Goal: Contribute content

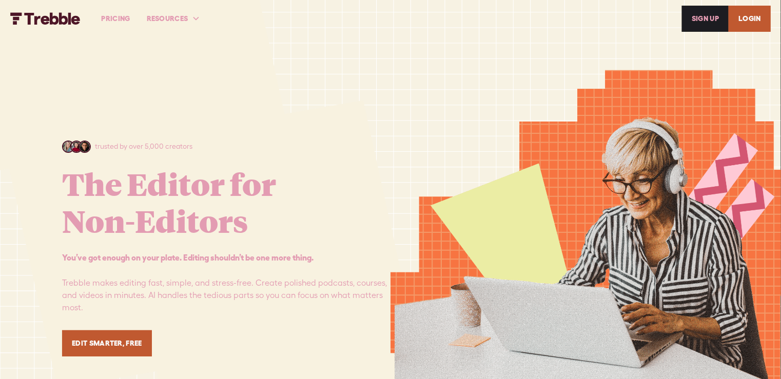
click at [756, 16] on link "LOGIN" at bounding box center [750, 19] width 42 height 26
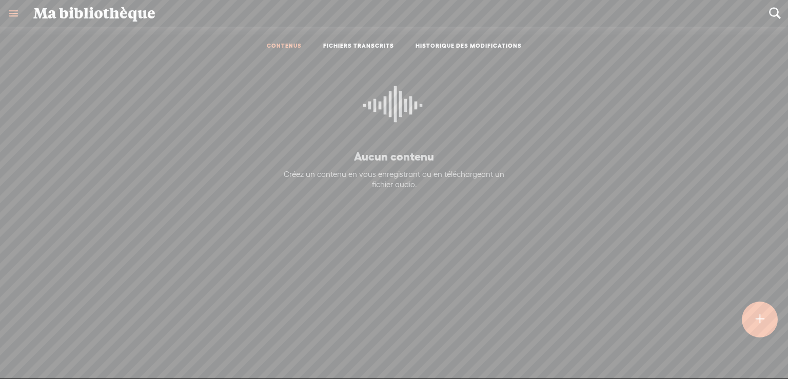
click at [762, 321] on t at bounding box center [760, 319] width 9 height 23
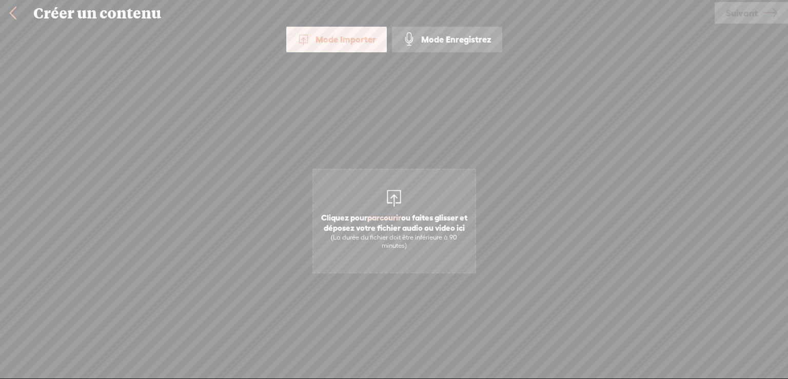
click at [358, 36] on div "Mode Importer" at bounding box center [336, 40] width 101 height 26
click at [410, 214] on span "Cliquez pour parcourir ou faites glisser et déposez votre fichier audio ou vide…" at bounding box center [395, 231] width 162 height 48
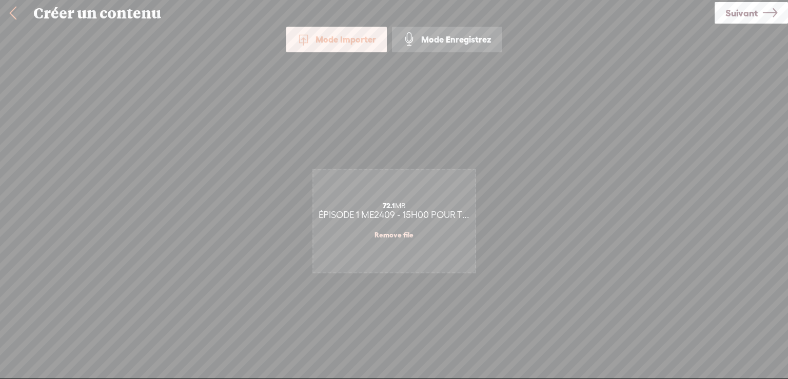
click at [739, 12] on span "Suivant" at bounding box center [742, 13] width 32 height 26
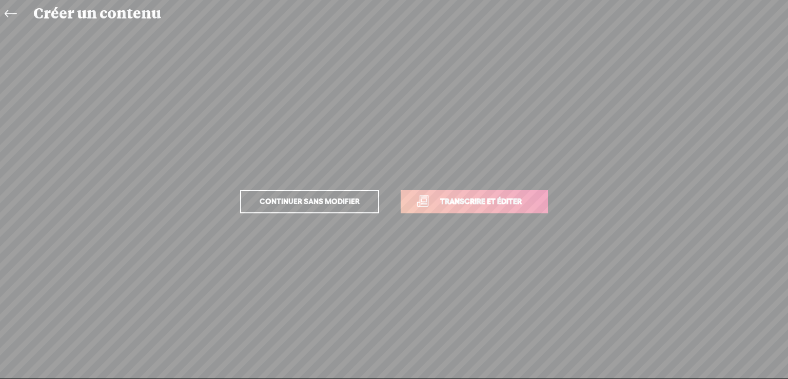
click at [476, 199] on span "Transcrire et éditer" at bounding box center [481, 202] width 103 height 12
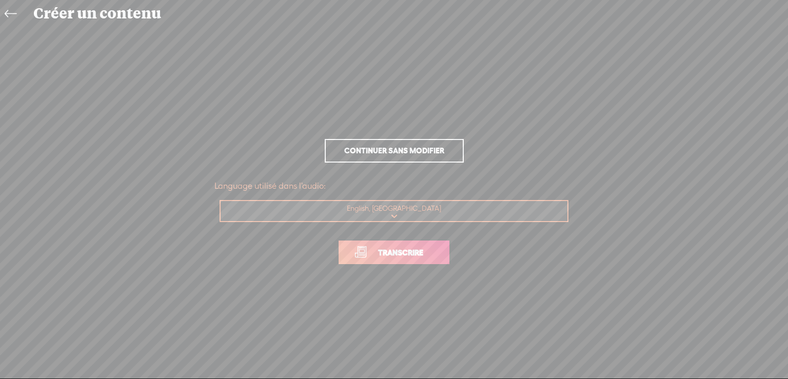
click at [438, 253] on link "Transcrire" at bounding box center [394, 253] width 111 height 24
